Goal: Information Seeking & Learning: Learn about a topic

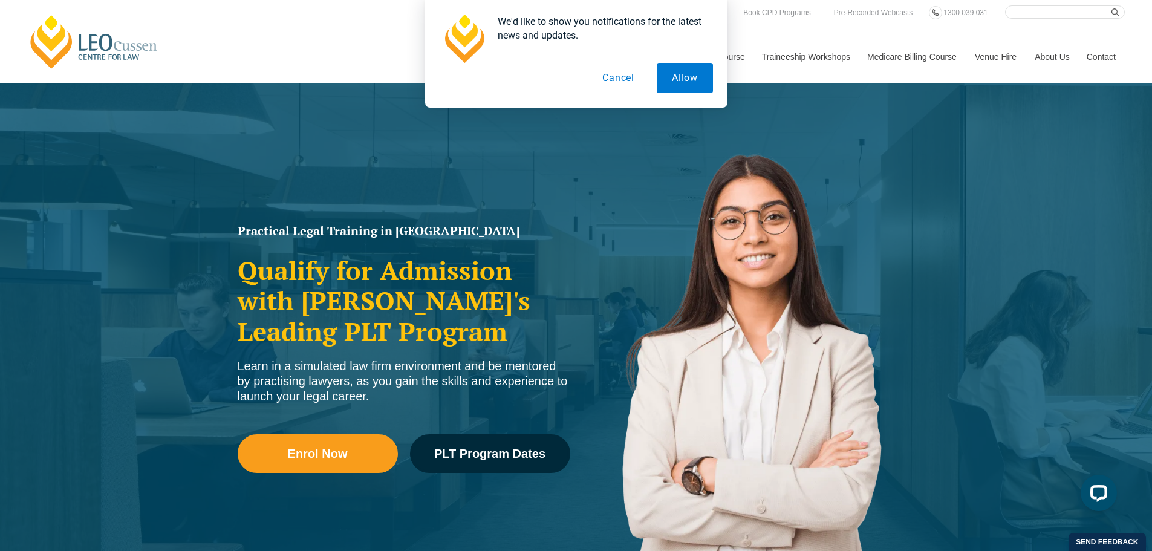
click at [623, 76] on button "Cancel" at bounding box center [618, 78] width 62 height 30
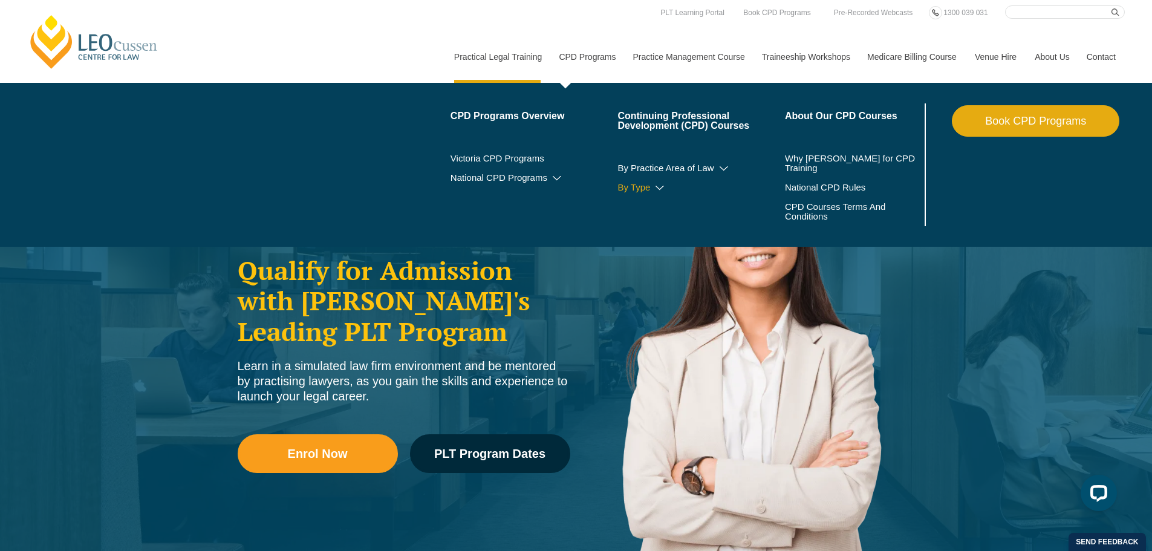
click at [631, 187] on link "By Type" at bounding box center [701, 188] width 168 height 10
click at [660, 186] on icon at bounding box center [660, 188] width 12 height 8
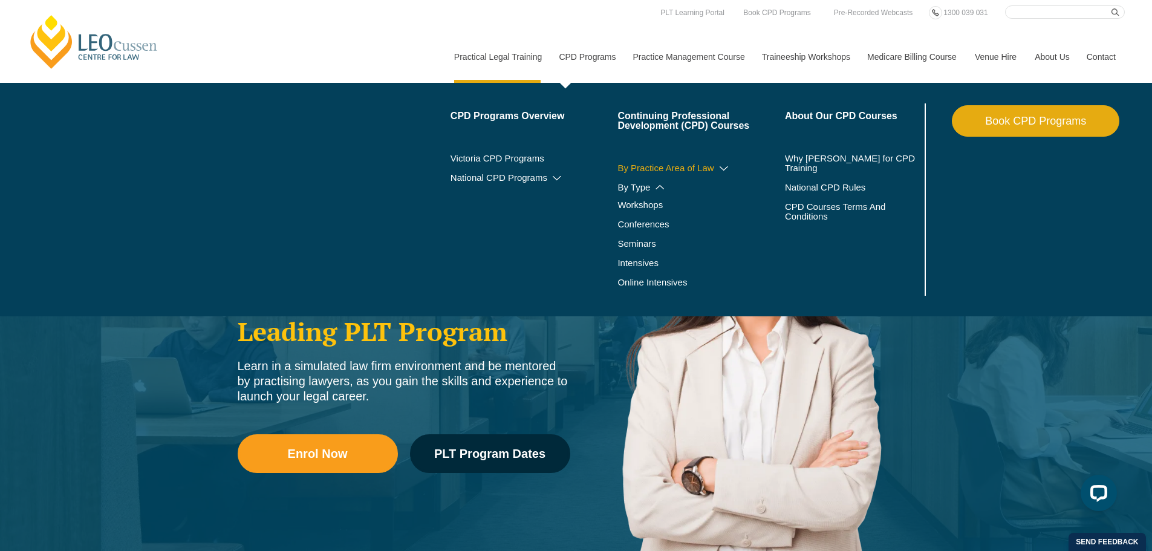
click at [727, 166] on icon at bounding box center [724, 168] width 12 height 8
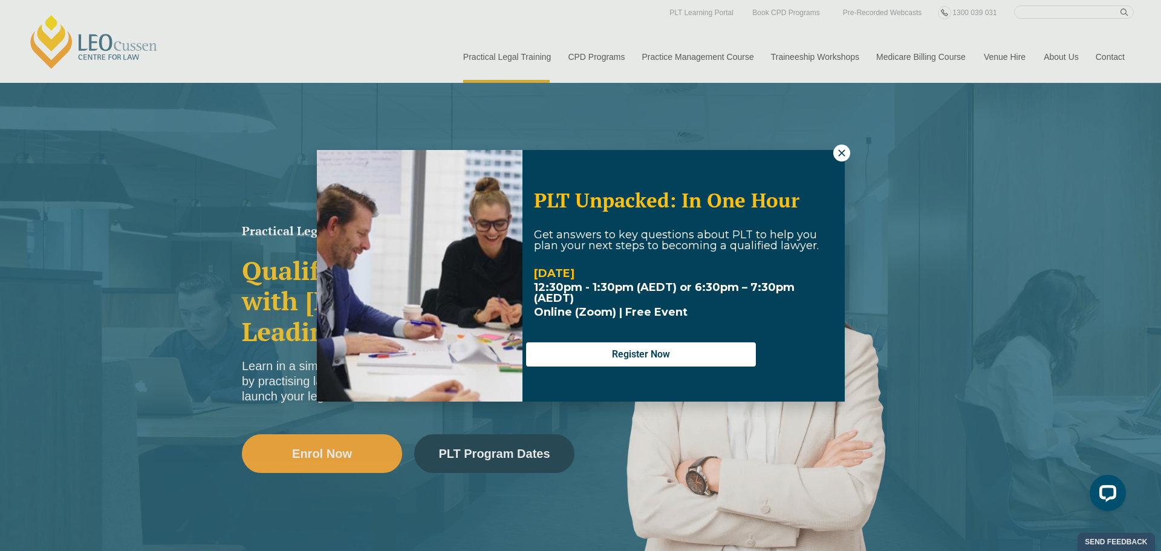
click at [848, 149] on button at bounding box center [841, 153] width 17 height 17
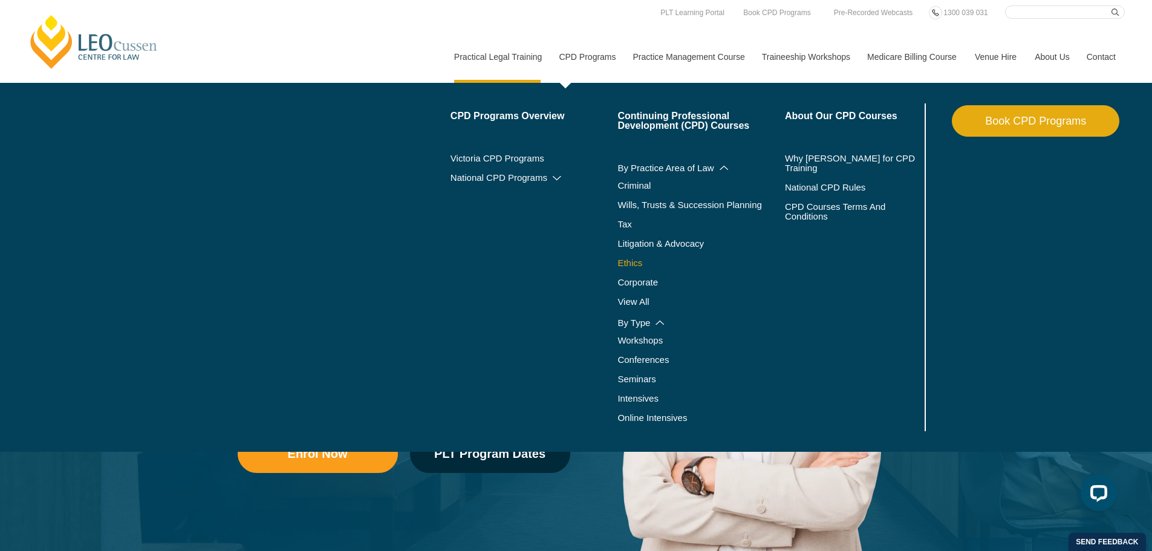
click at [635, 265] on link "Ethics" at bounding box center [701, 263] width 168 height 10
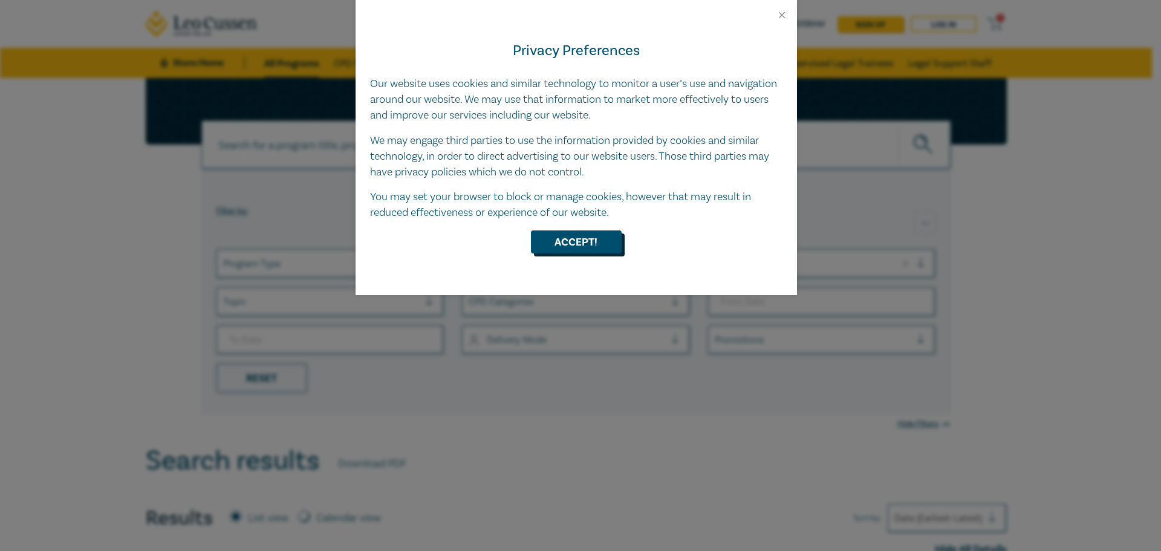
click at [603, 242] on button "Accept!" at bounding box center [576, 241] width 91 height 23
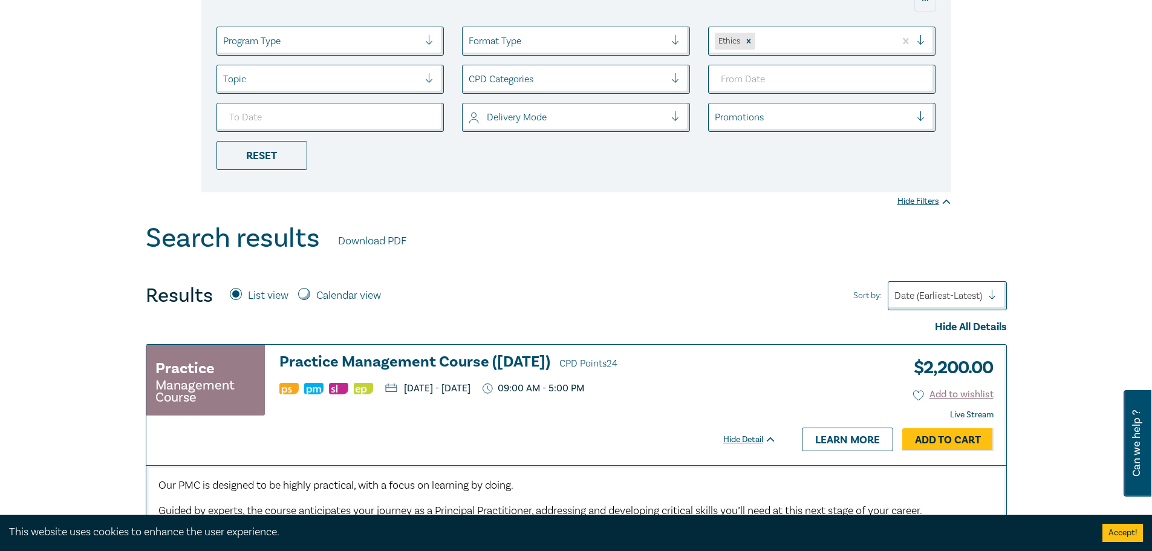
scroll to position [212, 0]
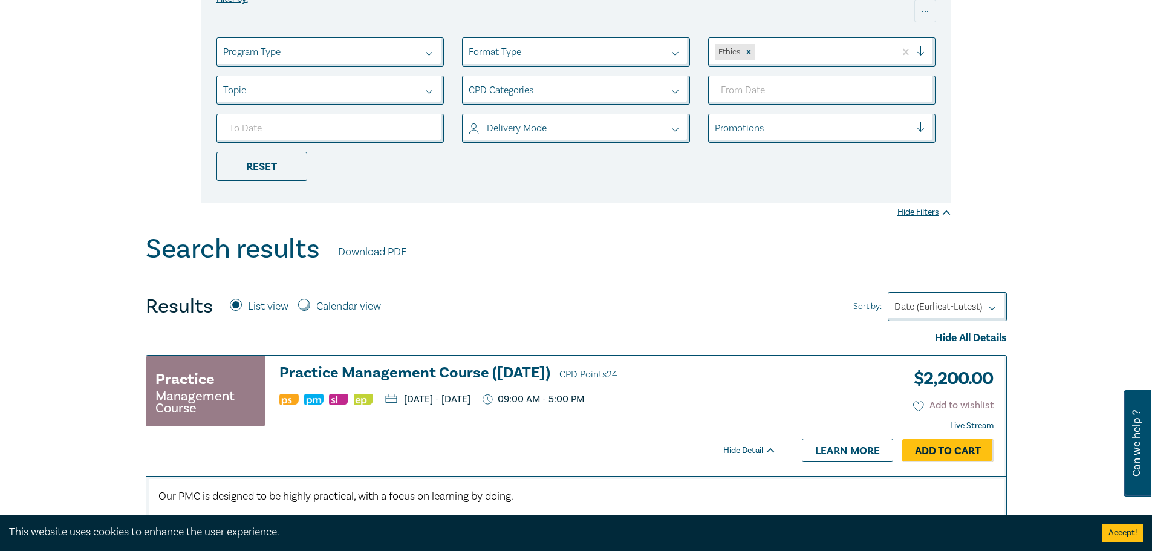
click at [679, 88] on div at bounding box center [680, 90] width 18 height 12
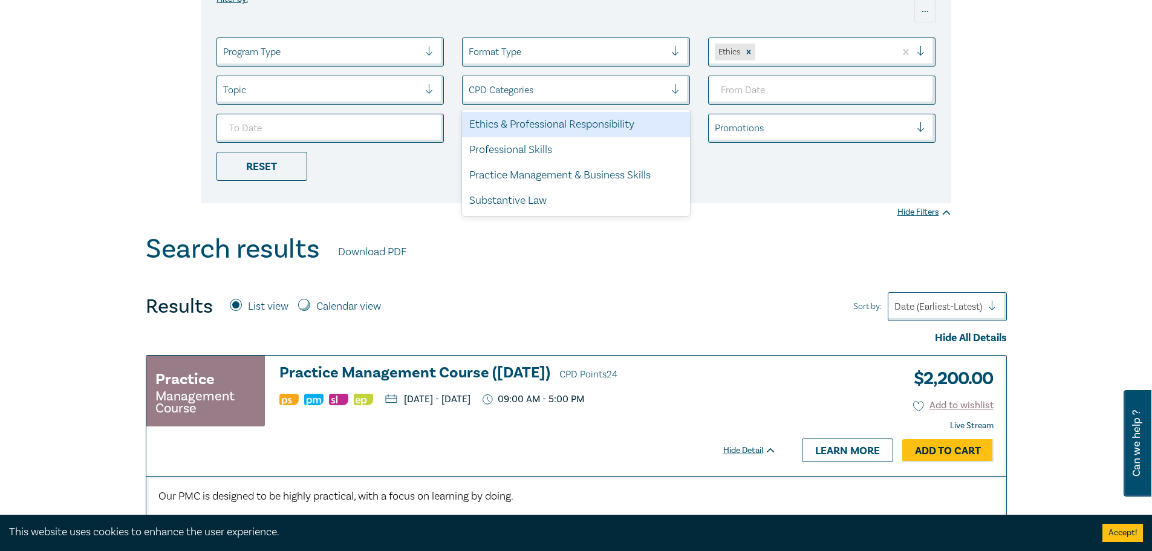
click at [609, 125] on div "Ethics & Professional Responsibility" at bounding box center [576, 124] width 228 height 25
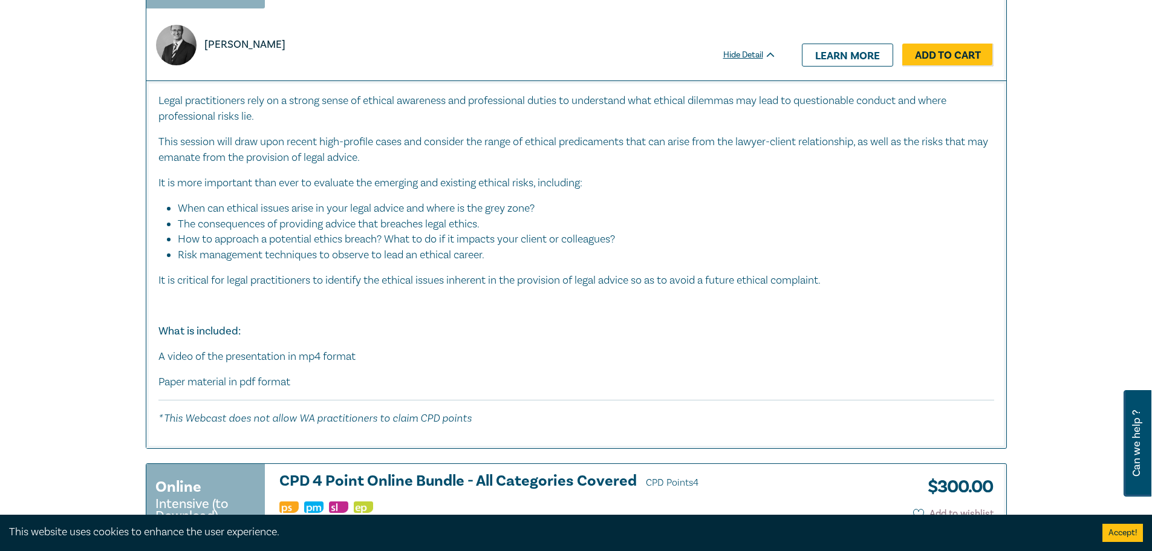
scroll to position [3643, 0]
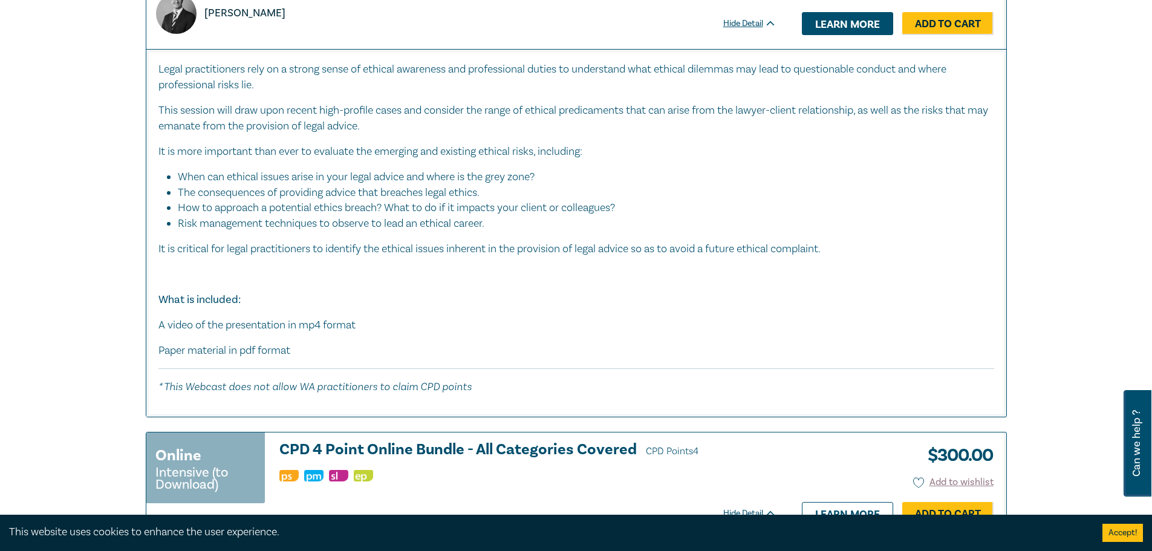
click at [862, 35] on link "Learn more" at bounding box center [847, 23] width 91 height 23
